Goal: Transaction & Acquisition: Book appointment/travel/reservation

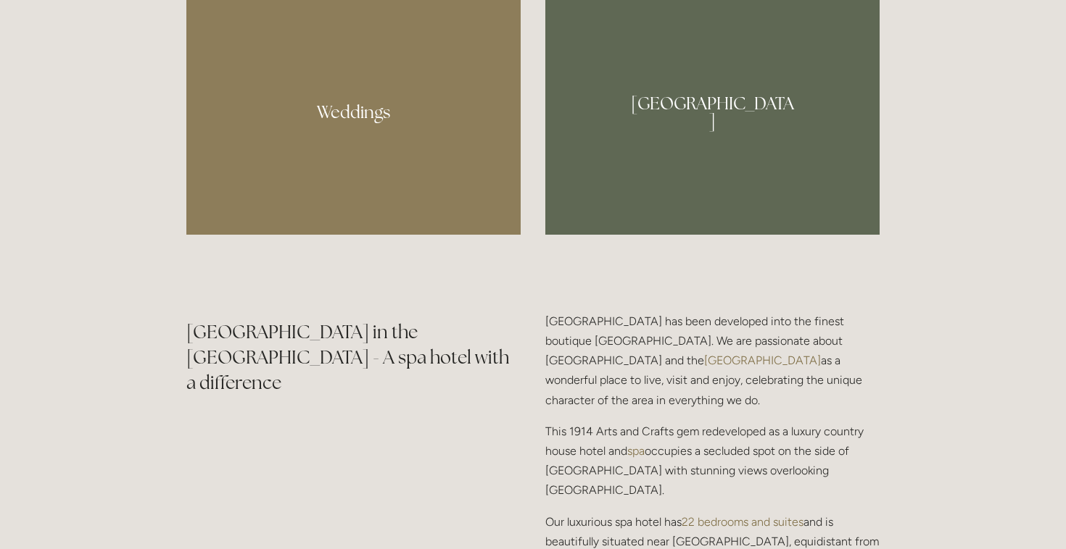
scroll to position [1473, 0]
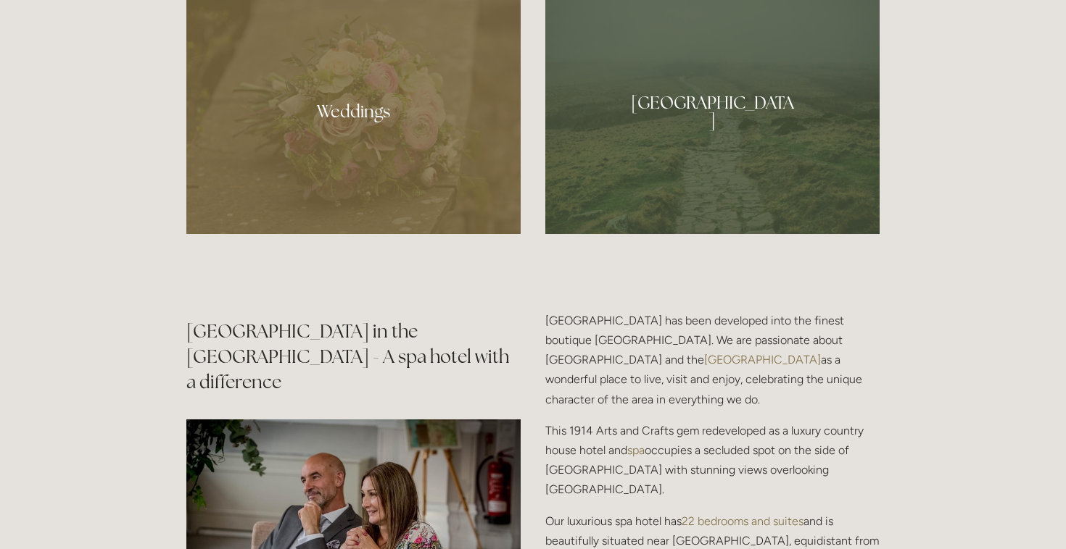
click at [731, 126] on div at bounding box center [712, 106] width 334 height 256
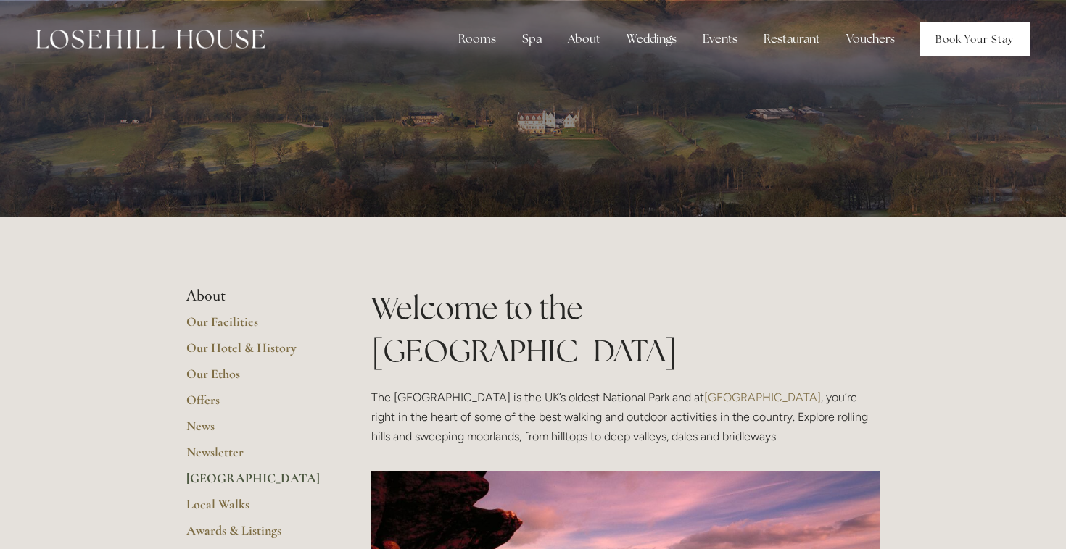
click at [955, 38] on link "Book Your Stay" at bounding box center [974, 39] width 110 height 35
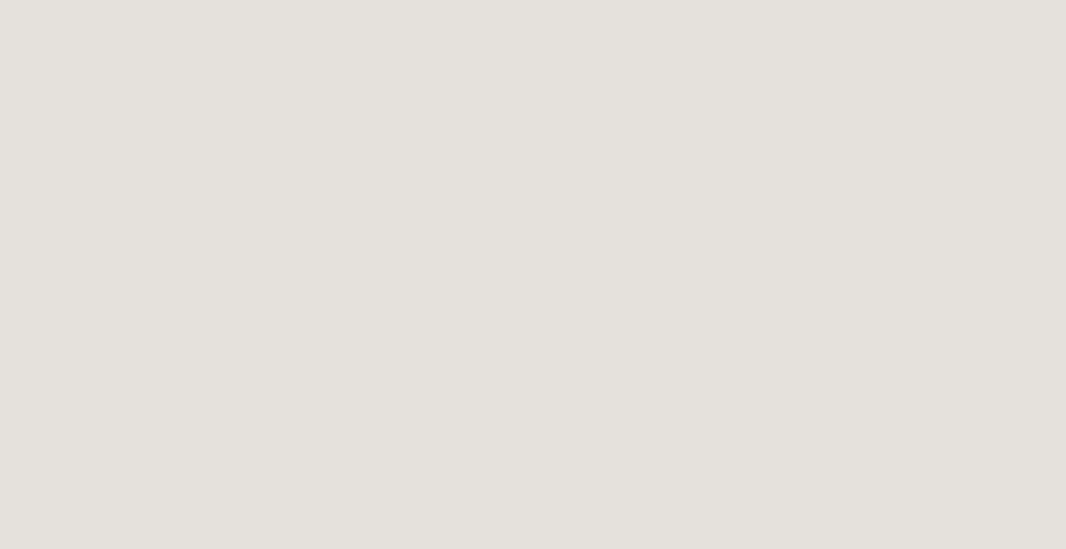
scroll to position [-33, 0]
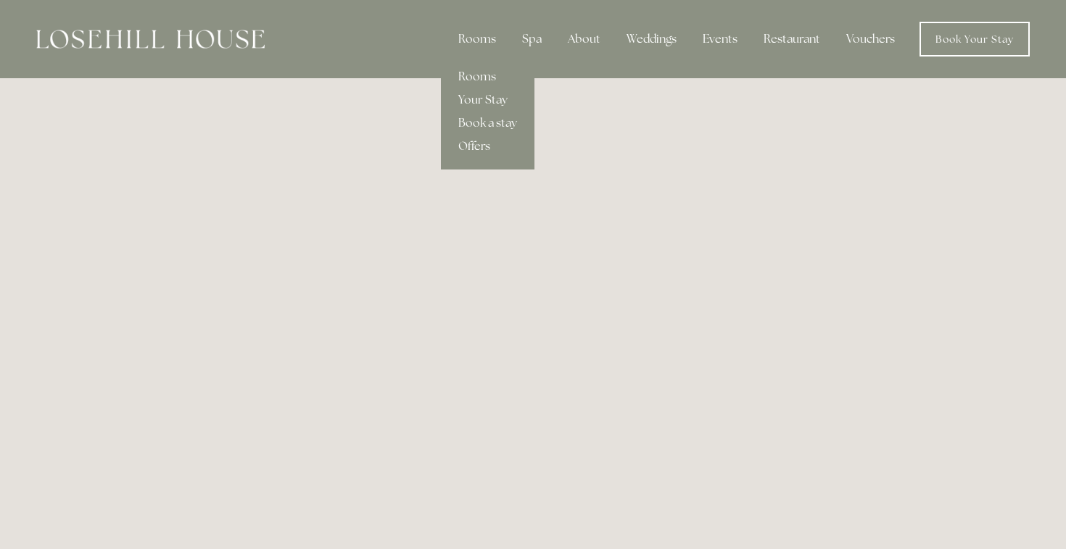
click at [481, 80] on link "Rooms" at bounding box center [488, 76] width 94 height 23
